Goal: Transaction & Acquisition: Purchase product/service

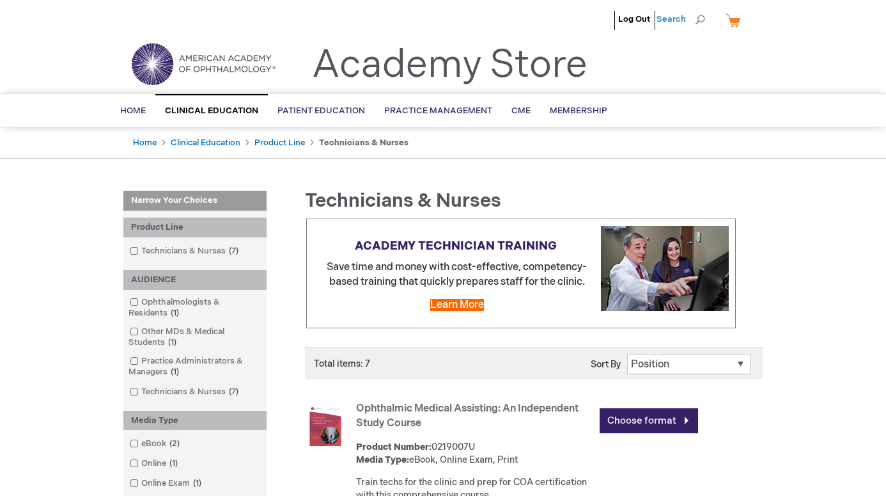
click at [677, 15] on span "Search" at bounding box center [681, 19] width 49 height 26
paste input "211233"
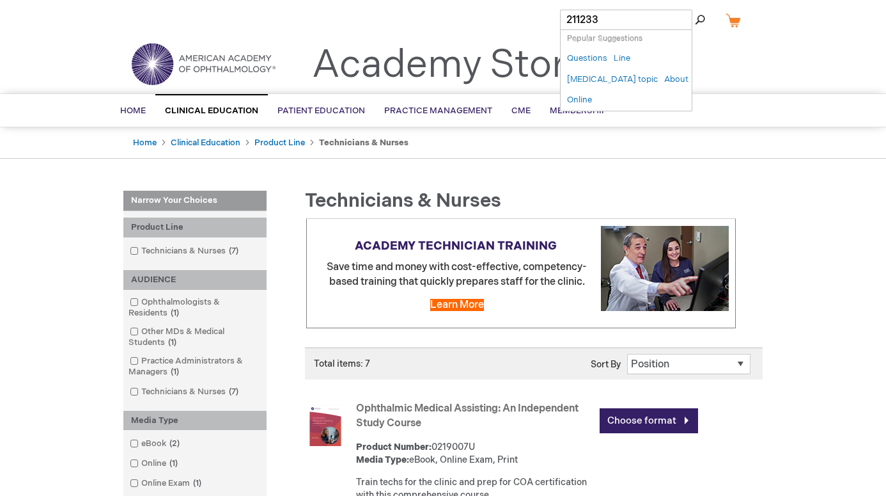
type input "211233"
click at [695, 10] on button "Search" at bounding box center [700, 20] width 10 height 20
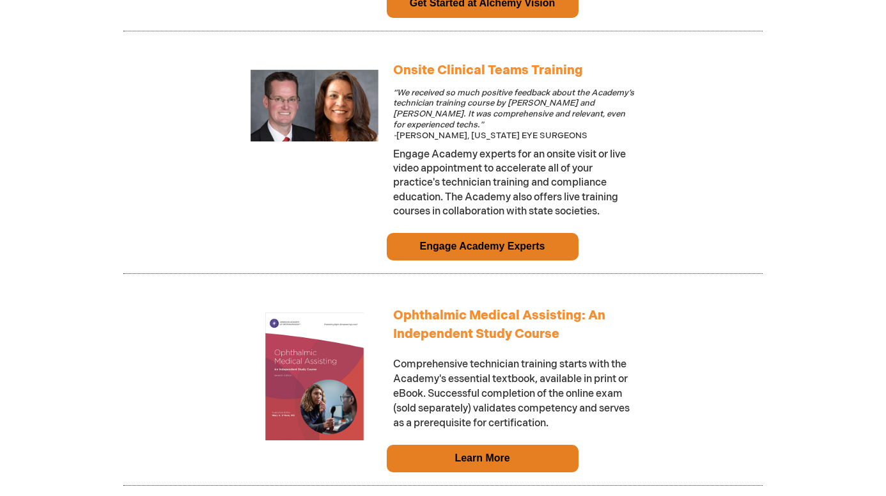
scroll to position [1035, 0]
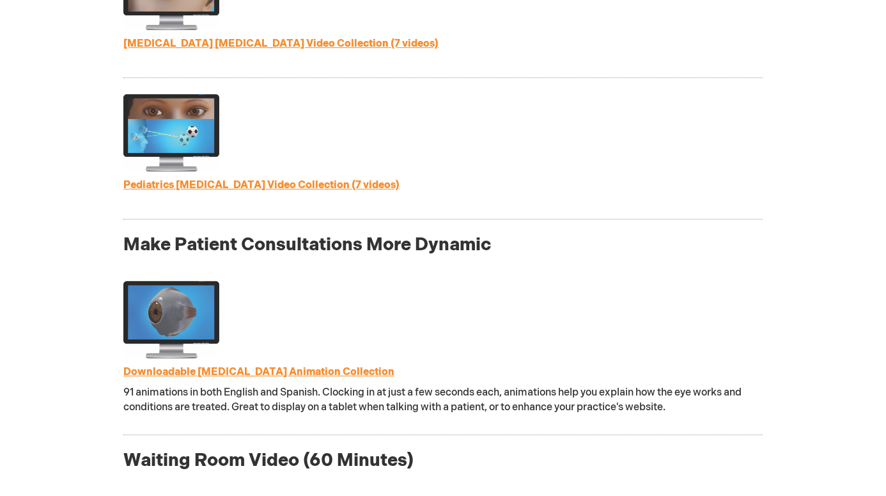
scroll to position [1214, 0]
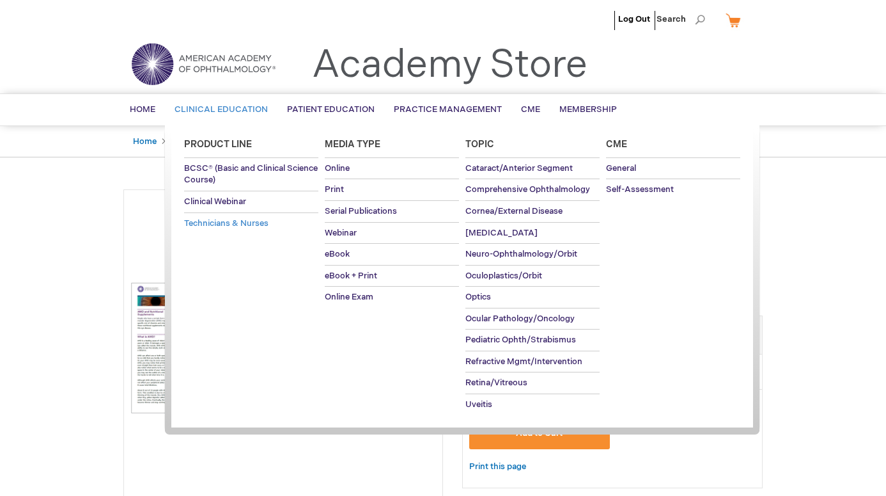
click at [227, 221] on span "Technicians & Nurses" at bounding box center [226, 223] width 84 height 10
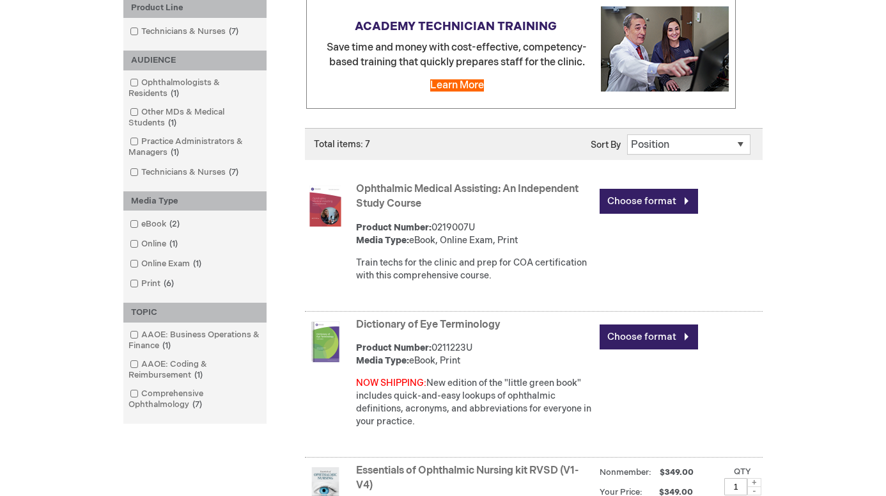
scroll to position [254, 0]
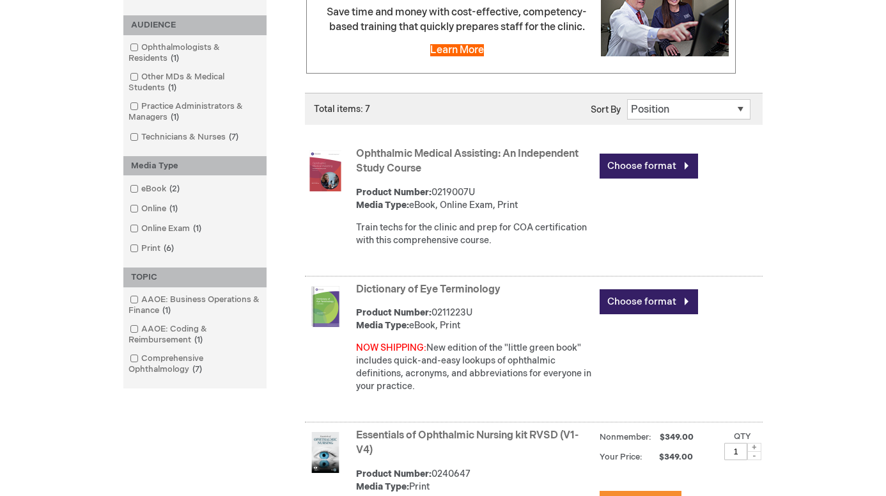
click at [406, 286] on link "Dictionary of Eye Terminology" at bounding box center [428, 289] width 145 height 12
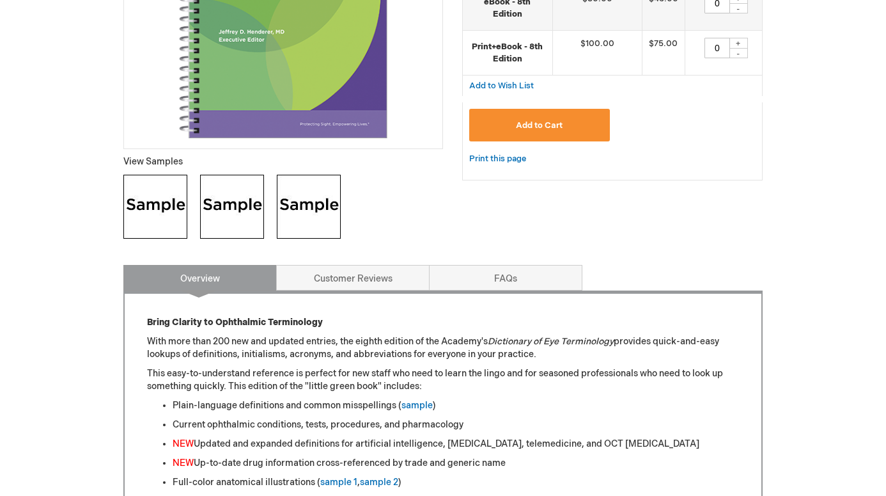
scroll to position [366, 0]
